Goal: Find specific page/section: Find specific page/section

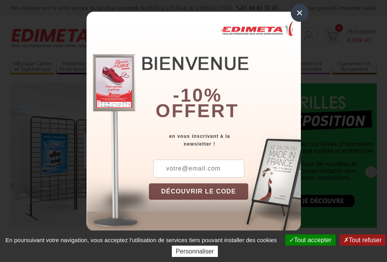
click at [309, 240] on button "Tout accepter" at bounding box center [310, 239] width 50 height 11
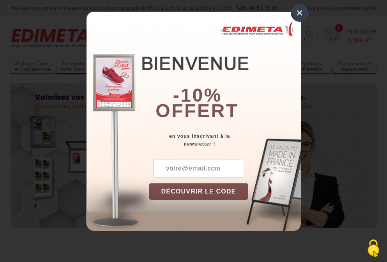
click at [299, 12] on div "×" at bounding box center [300, 13] width 18 height 18
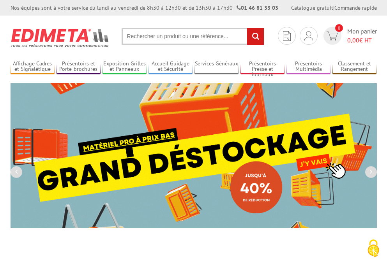
click at [0, 0] on div "Nos équipes sont à votre service du [DATE] au [DATE] de 8h30 à 12h30 et de 13h3…" at bounding box center [193, 8] width 387 height 16
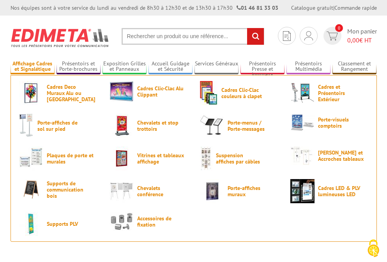
click at [32, 67] on link "Affichage Cadres et Signalétique" at bounding box center [33, 66] width 44 height 13
